Goal: Go to known website: Go to known website

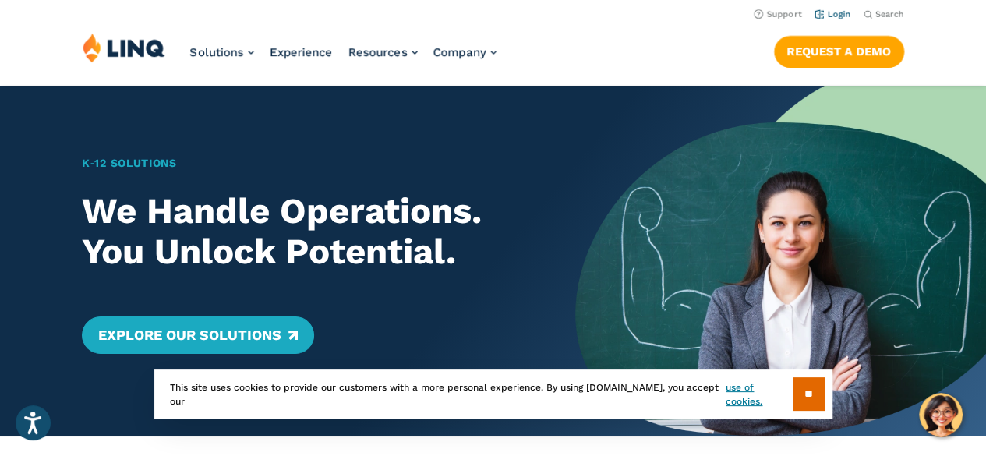
click at [832, 10] on link "Login" at bounding box center [833, 14] width 37 height 10
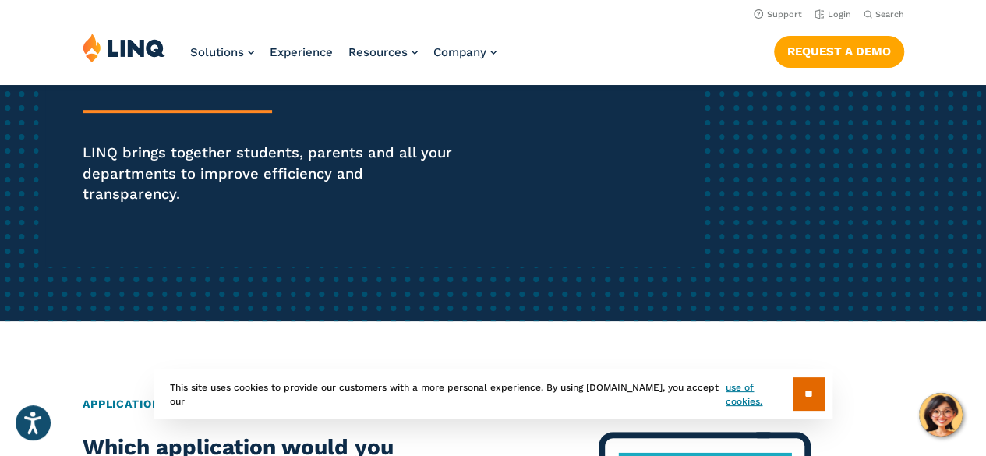
scroll to position [312, 0]
click at [802, 391] on input "**" at bounding box center [809, 394] width 32 height 34
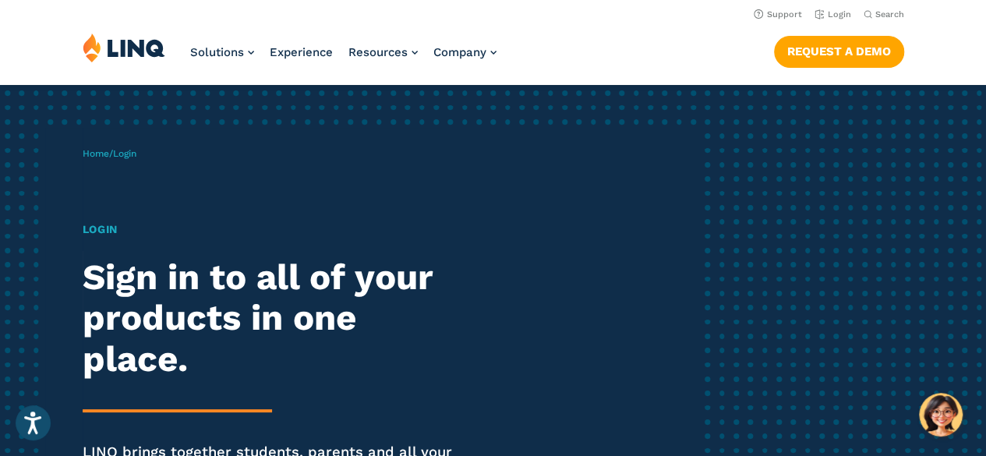
scroll to position [0, 0]
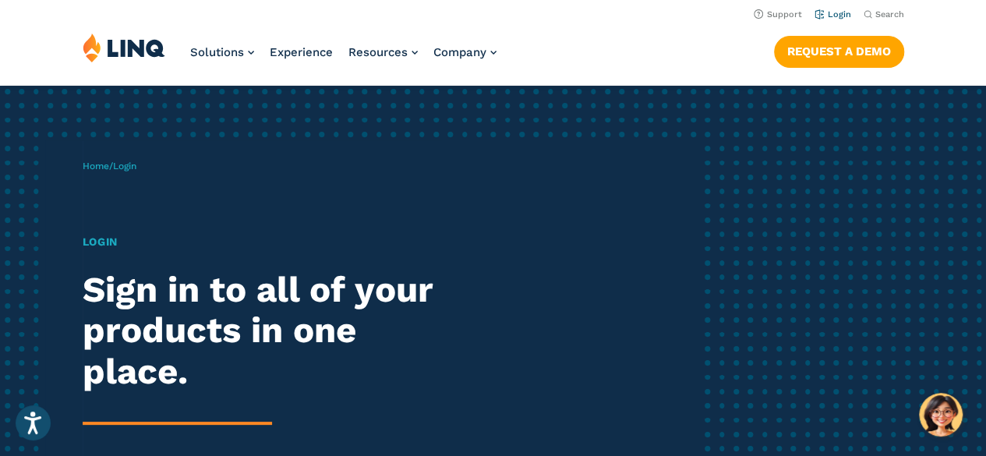
click at [825, 17] on link "Login" at bounding box center [833, 14] width 37 height 10
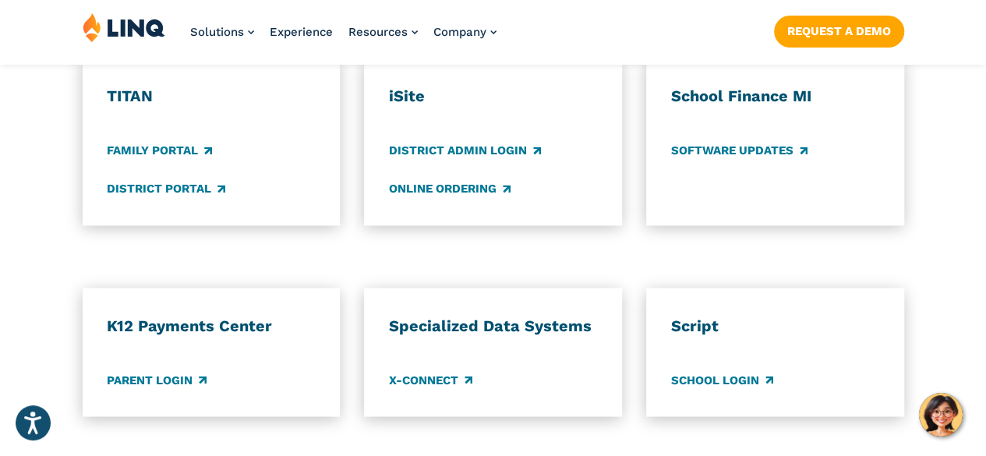
scroll to position [1325, 0]
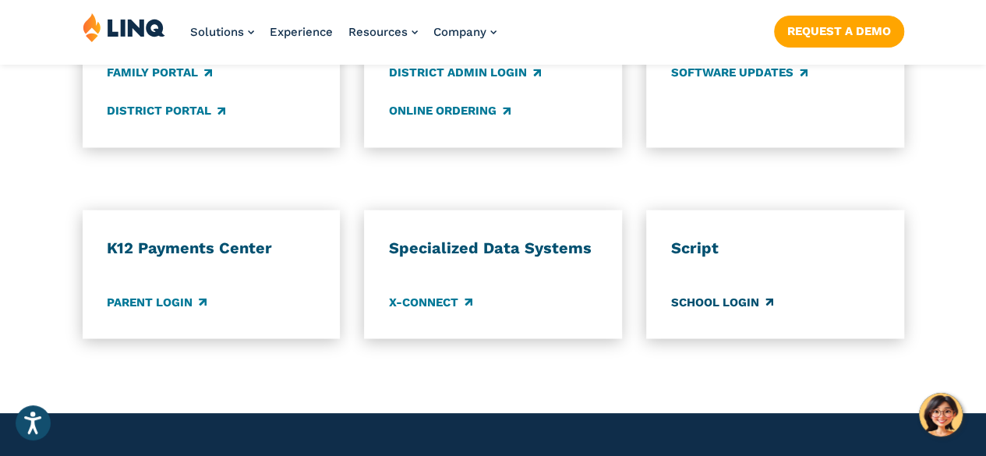
click at [706, 293] on link "School Login" at bounding box center [722, 301] width 102 height 17
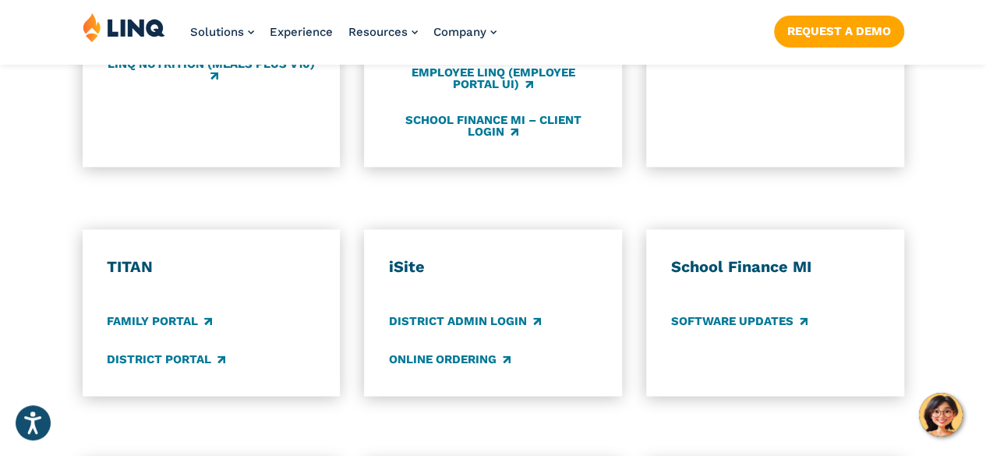
scroll to position [1092, 0]
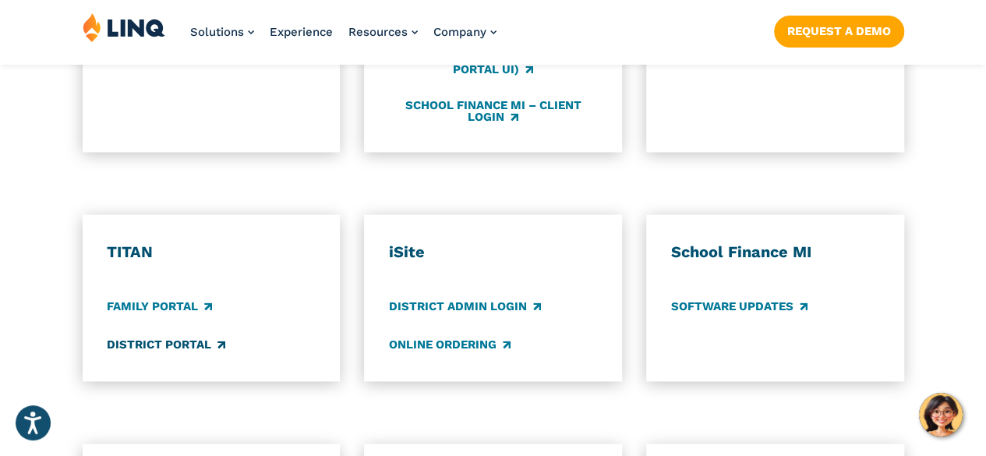
click at [203, 336] on link "District Portal" at bounding box center [166, 344] width 119 height 17
